Goal: Navigation & Orientation: Find specific page/section

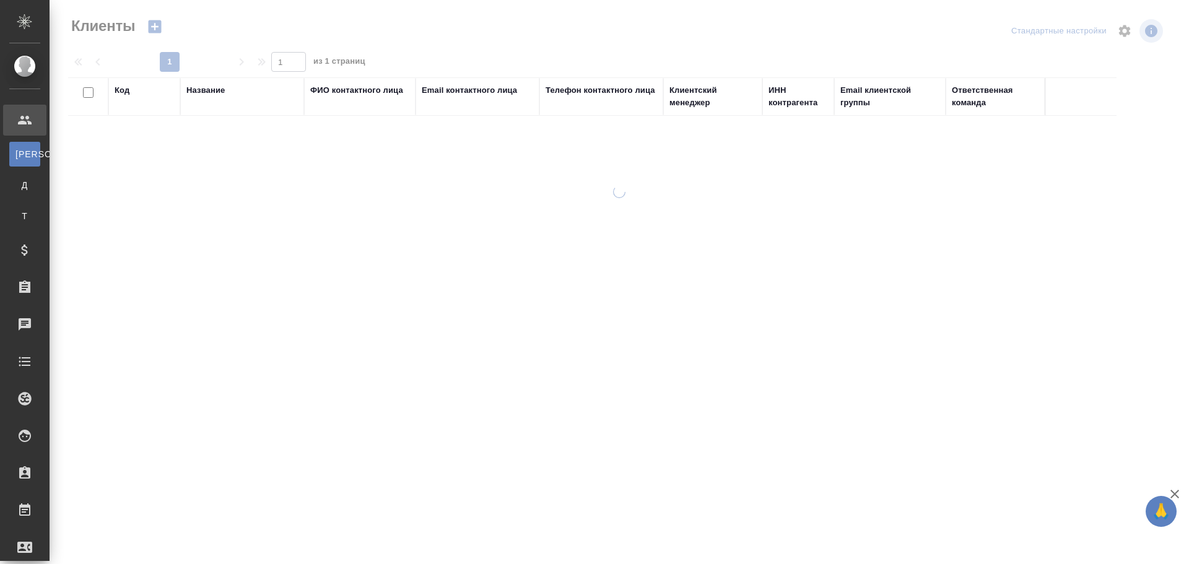
select select "RU"
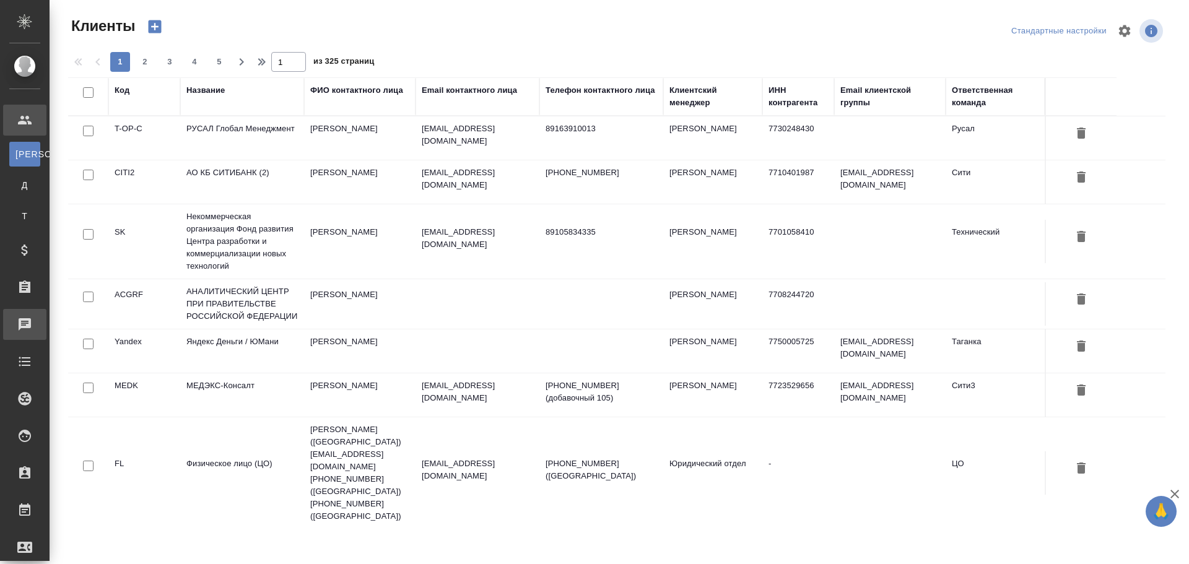
click at [25, 323] on div "Чаты" at bounding box center [9, 324] width 31 height 19
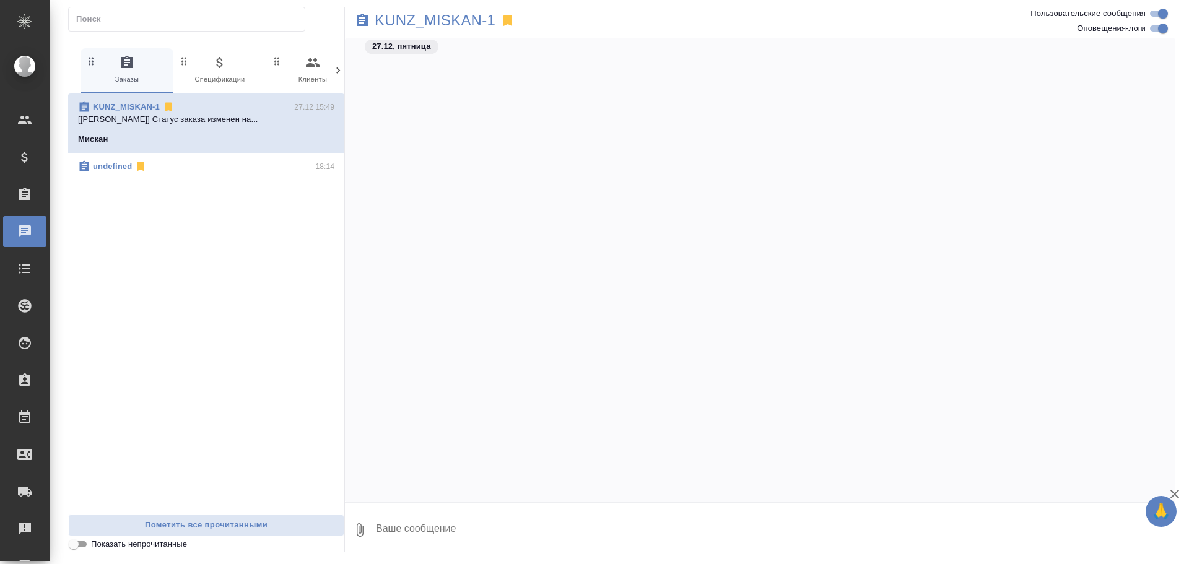
scroll to position [22076, 0]
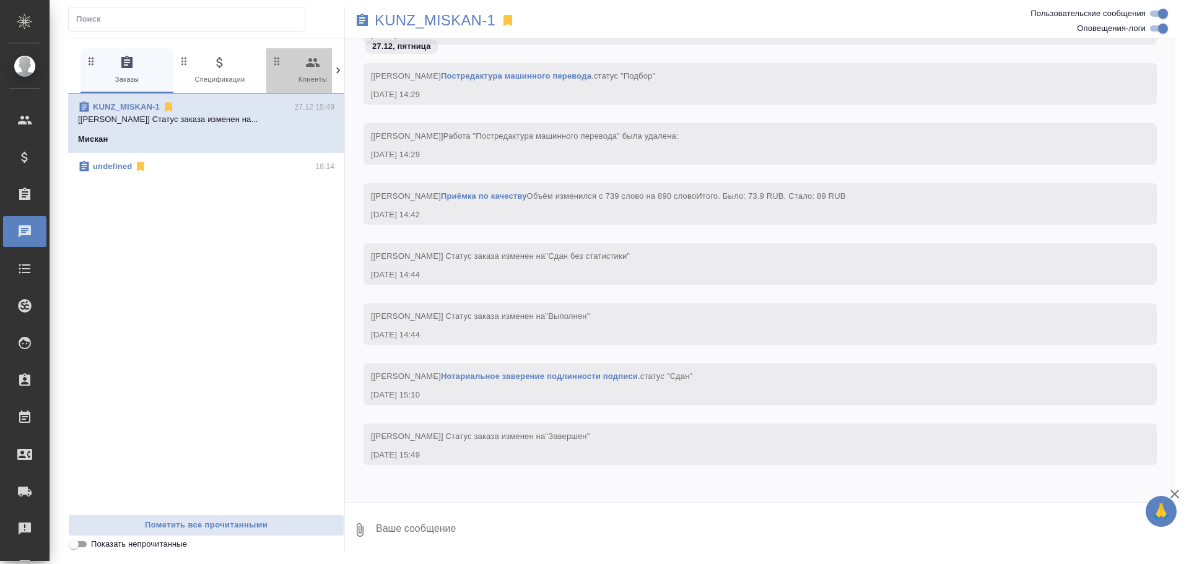
click at [297, 64] on span "0 Клиенты" at bounding box center [312, 70] width 83 height 30
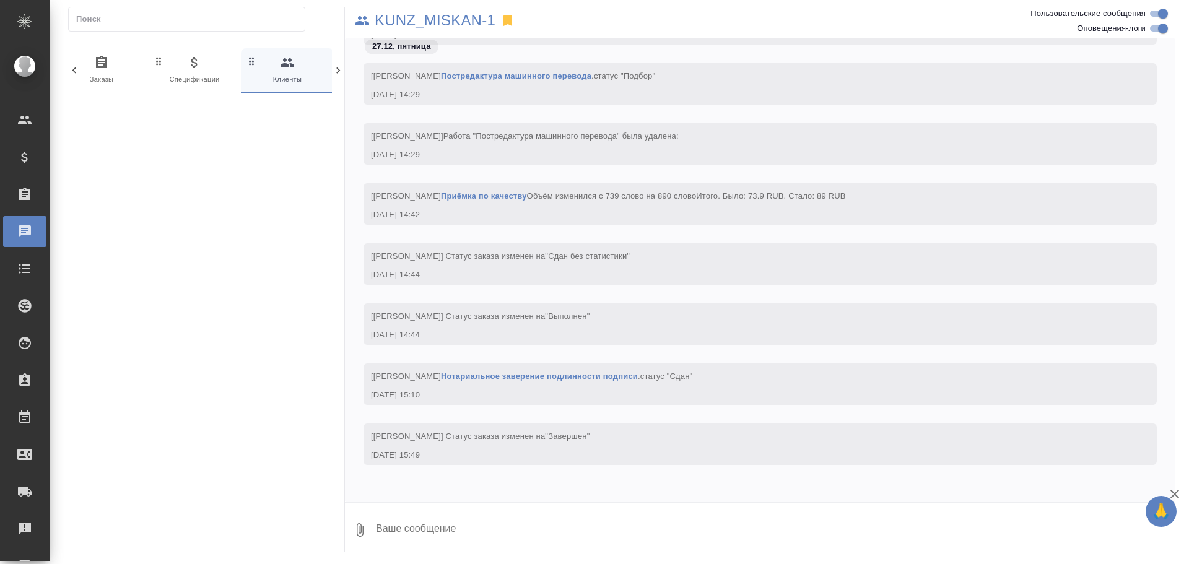
scroll to position [0, 27]
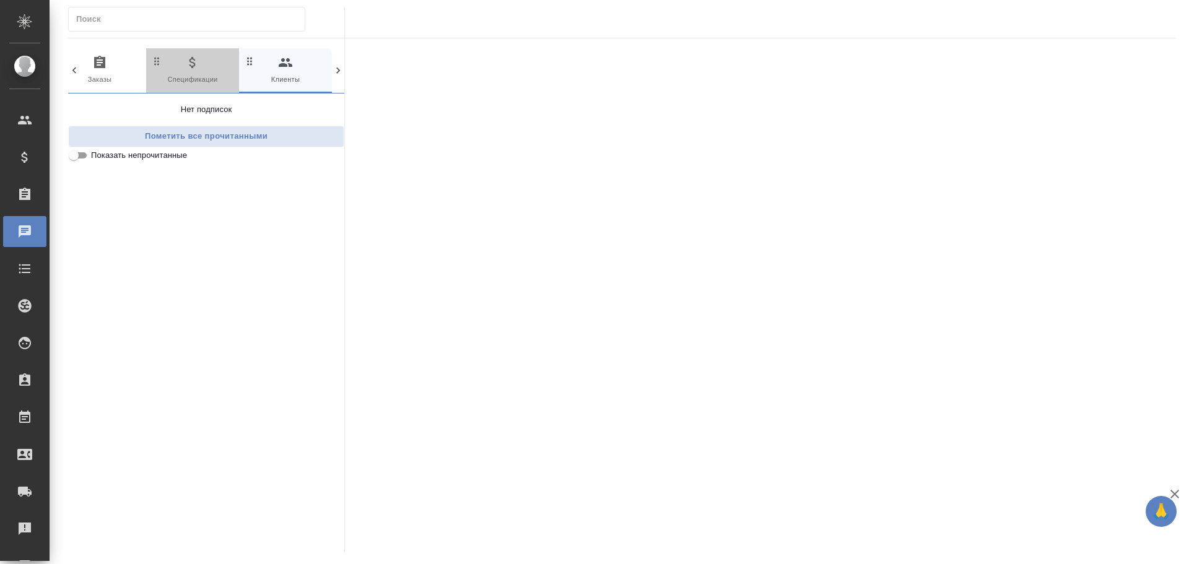
click at [213, 58] on span "0 Спецификации" at bounding box center [192, 70] width 83 height 30
click at [338, 61] on div at bounding box center [338, 70] width 12 height 45
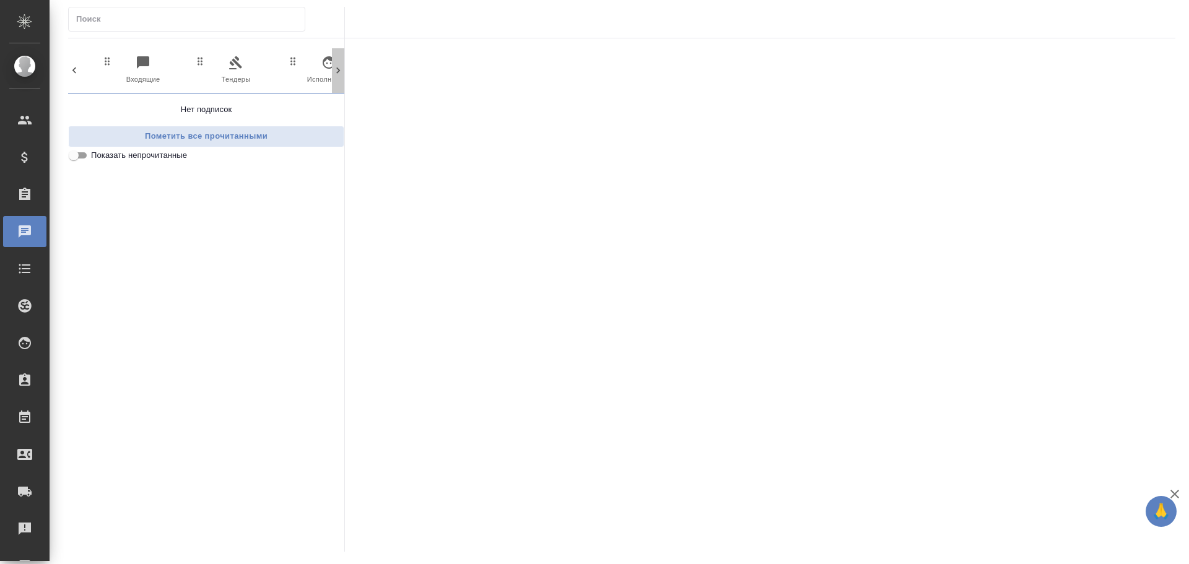
click at [338, 61] on div at bounding box center [338, 70] width 12 height 45
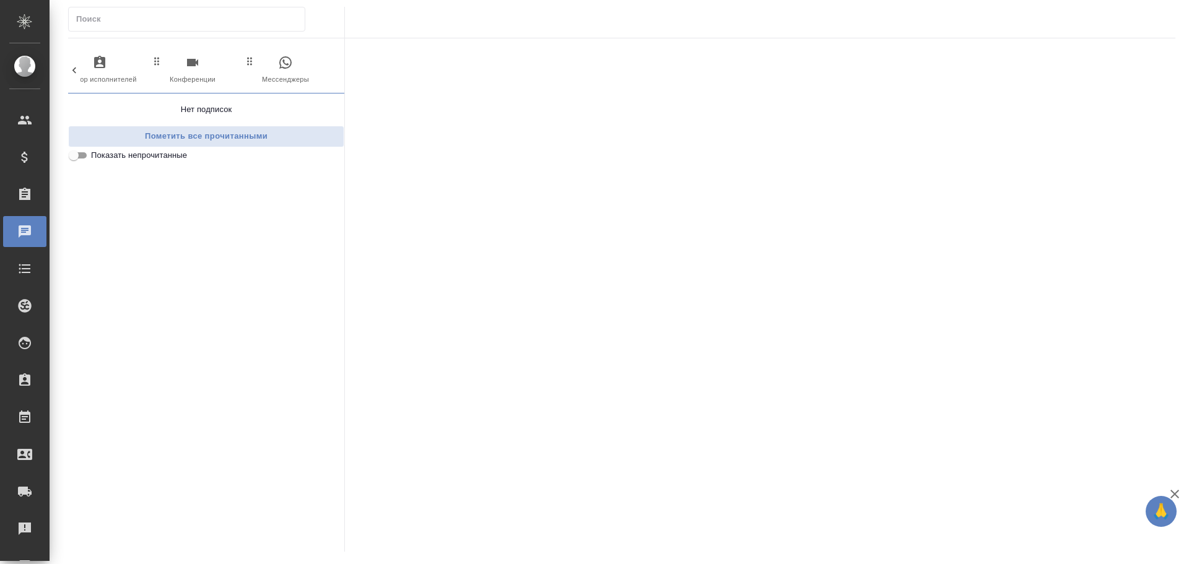
click at [285, 55] on icon "button" at bounding box center [285, 62] width 15 height 15
